Goal: Find specific page/section: Find specific page/section

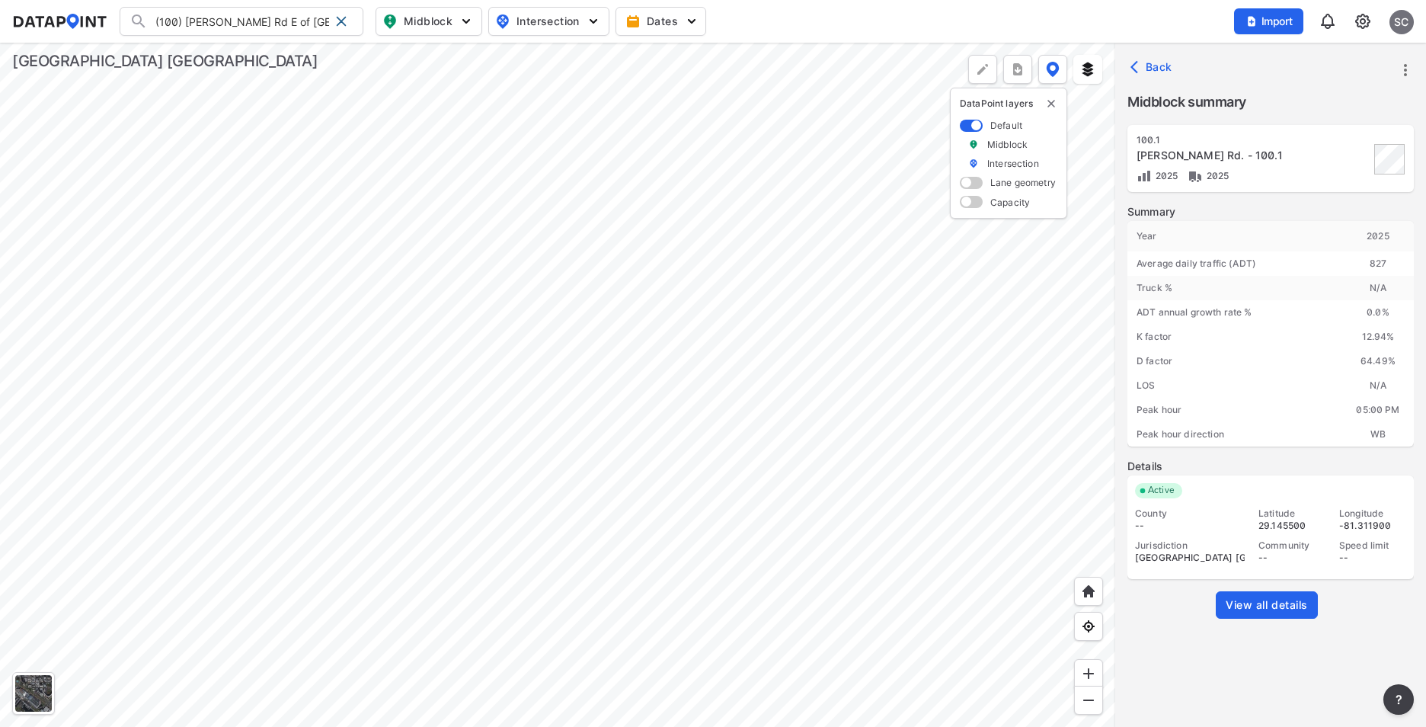
click at [658, 367] on div at bounding box center [558, 385] width 1116 height 684
click at [340, 18] on span at bounding box center [341, 21] width 12 height 12
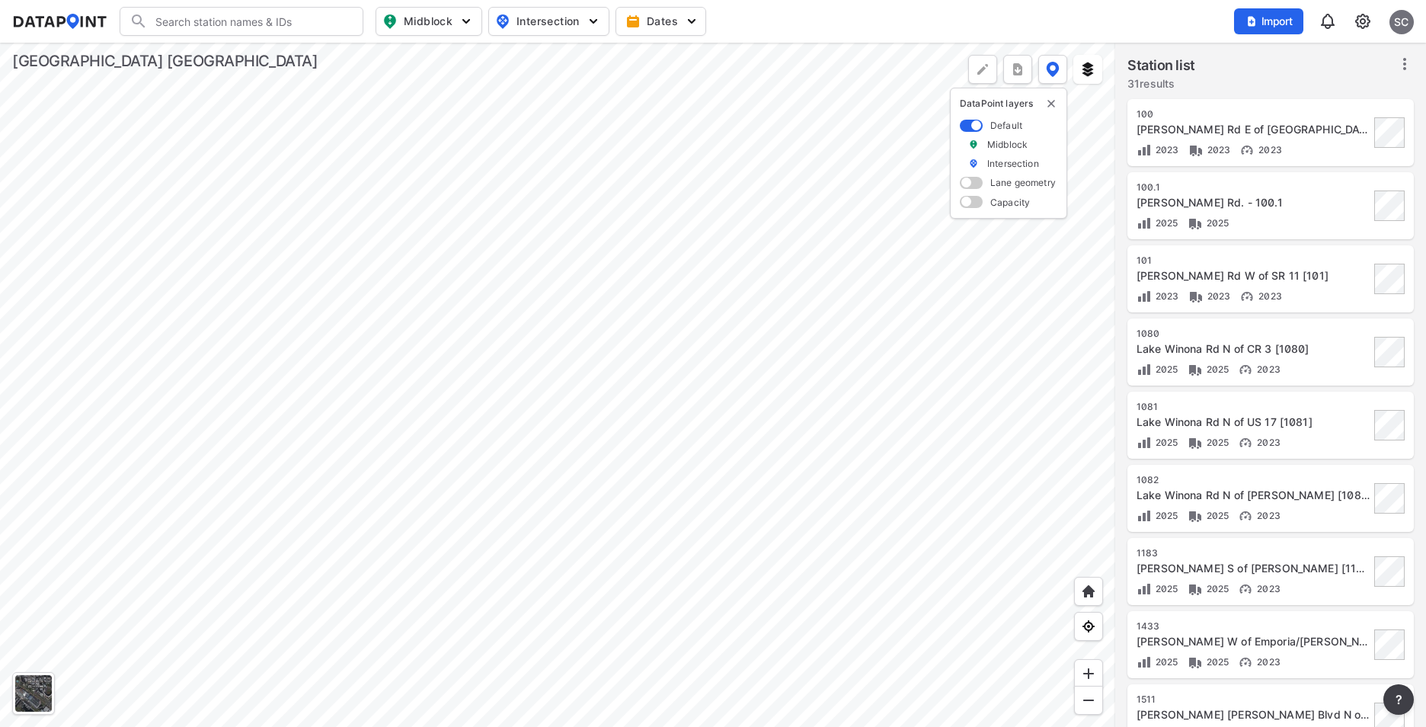
click at [734, 53] on div at bounding box center [558, 385] width 1116 height 684
click at [670, 130] on div at bounding box center [558, 385] width 1116 height 684
click at [414, 389] on div at bounding box center [558, 385] width 1116 height 684
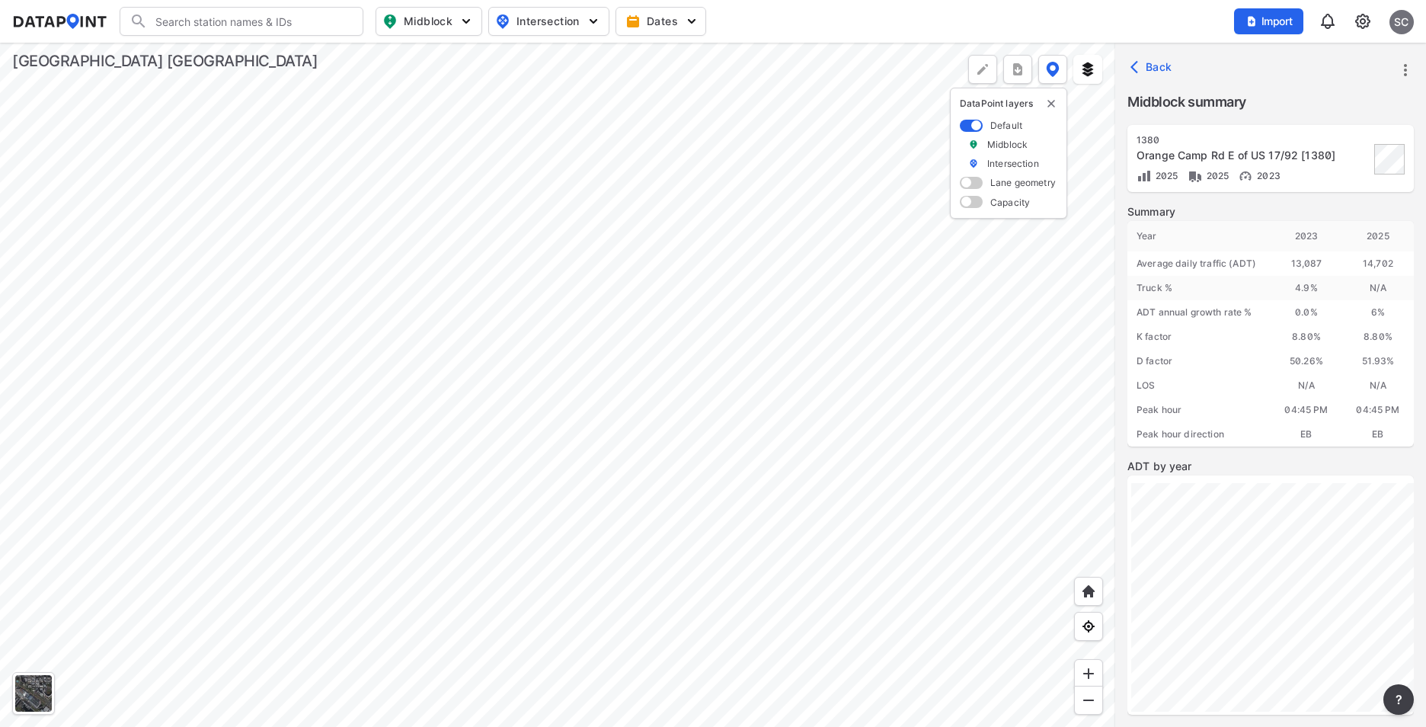
click at [635, 573] on div at bounding box center [558, 385] width 1116 height 684
click at [704, 456] on div at bounding box center [558, 385] width 1116 height 684
click at [389, 402] on div at bounding box center [558, 385] width 1116 height 684
click at [344, 405] on div at bounding box center [558, 385] width 1116 height 684
click at [472, 400] on div at bounding box center [558, 385] width 1116 height 684
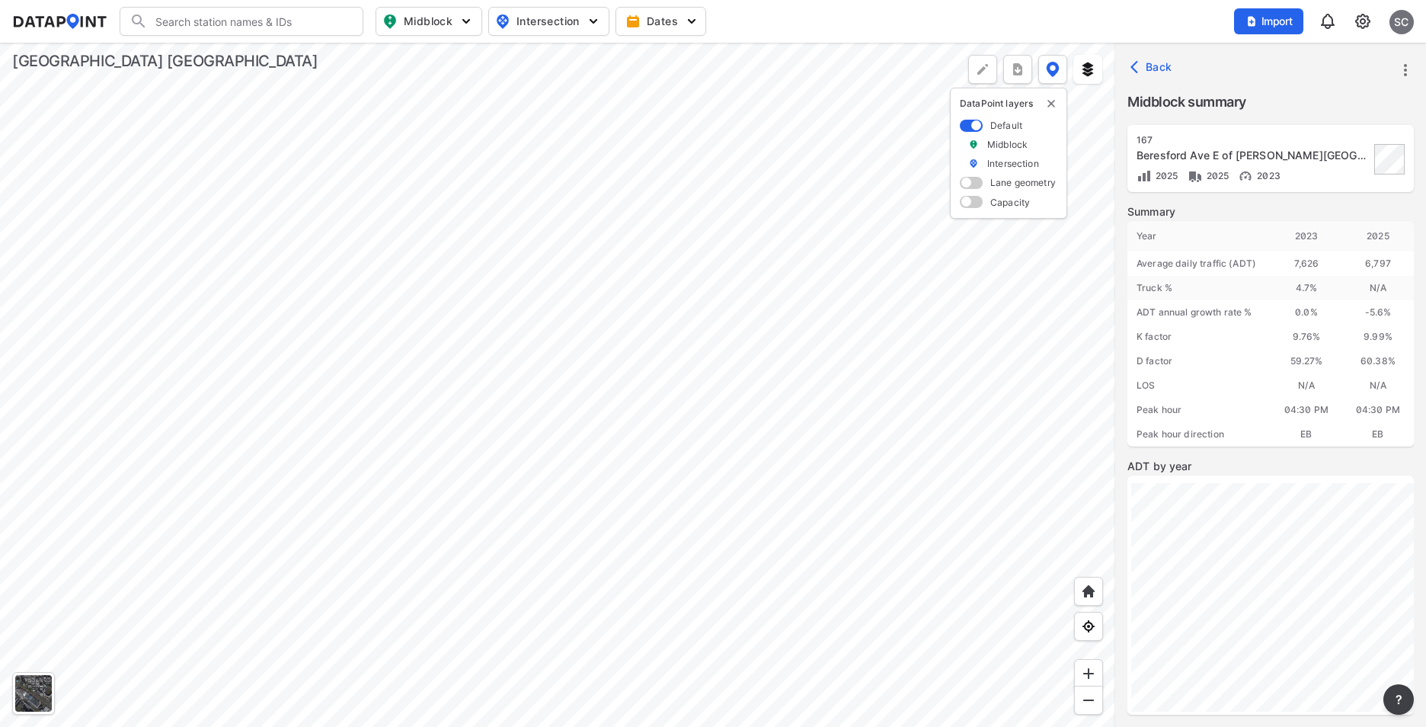
click at [773, 399] on div at bounding box center [558, 385] width 1116 height 684
click at [883, 362] on div at bounding box center [558, 385] width 1116 height 684
click at [890, 648] on div at bounding box center [558, 385] width 1116 height 684
